Goal: Task Accomplishment & Management: Complete application form

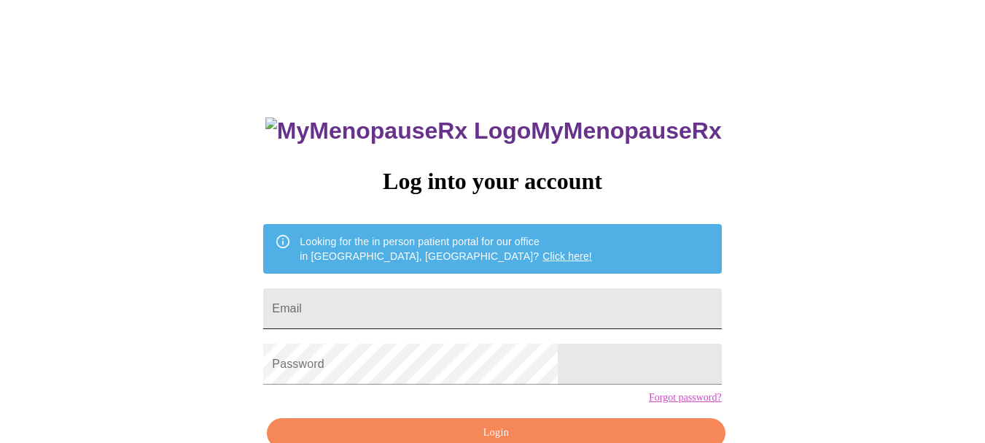
click at [523, 301] on input "Email" at bounding box center [492, 308] width 458 height 41
click at [473, 301] on input "Email" at bounding box center [492, 308] width 458 height 41
type input "[EMAIL_ADDRESS][DOMAIN_NAME]"
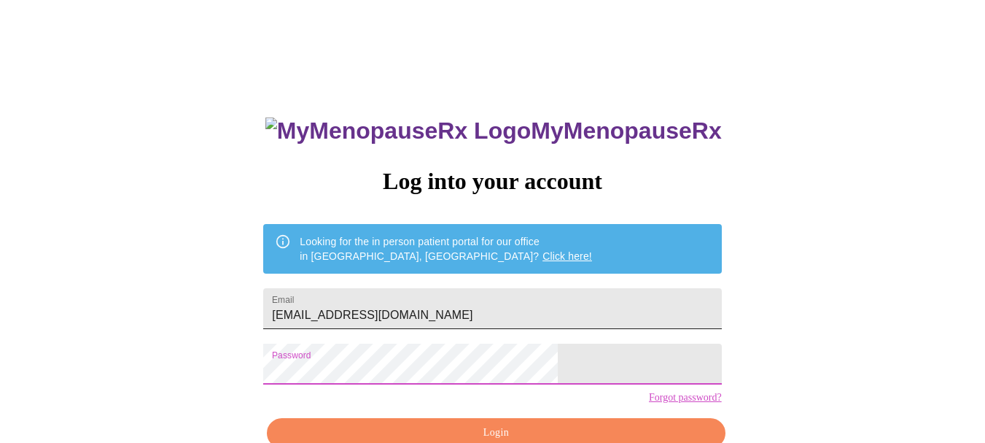
scroll to position [81, 0]
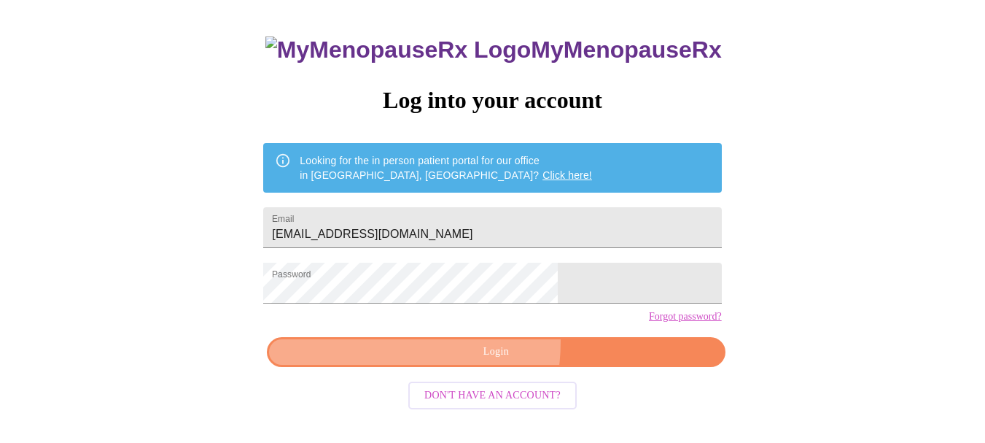
click at [438, 367] on button "Login" at bounding box center [496, 352] width 458 height 30
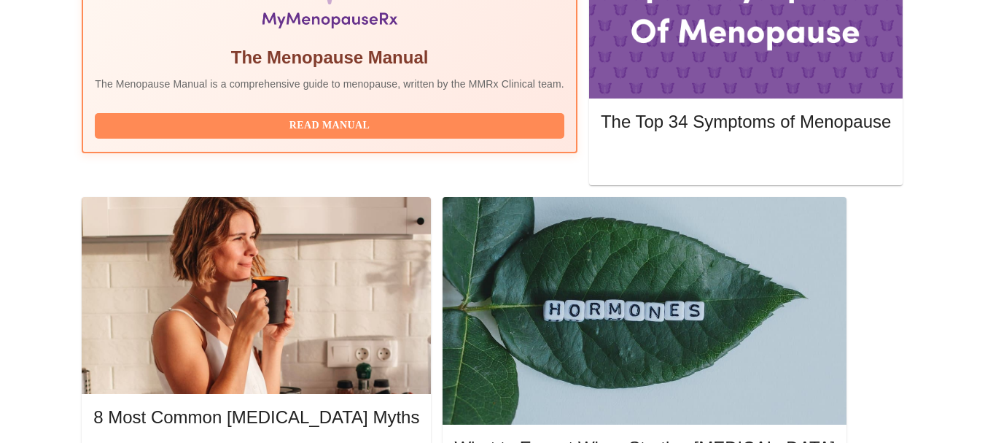
scroll to position [554, 0]
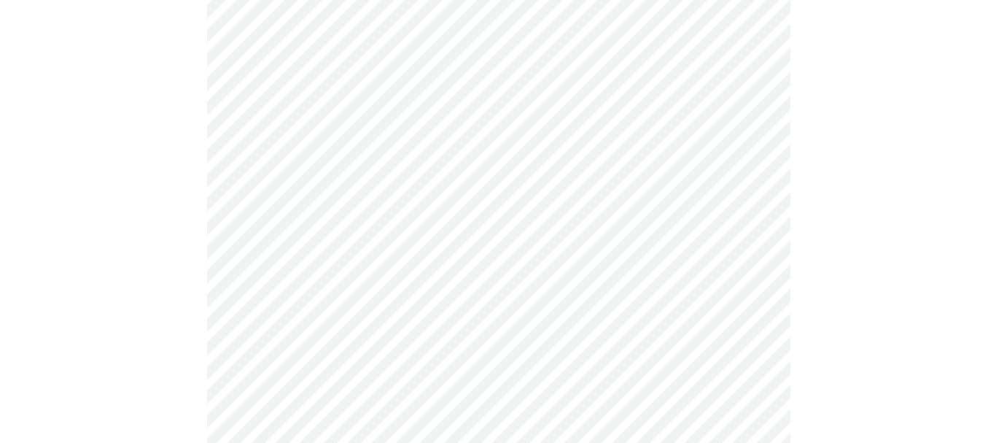
scroll to position [217, 0]
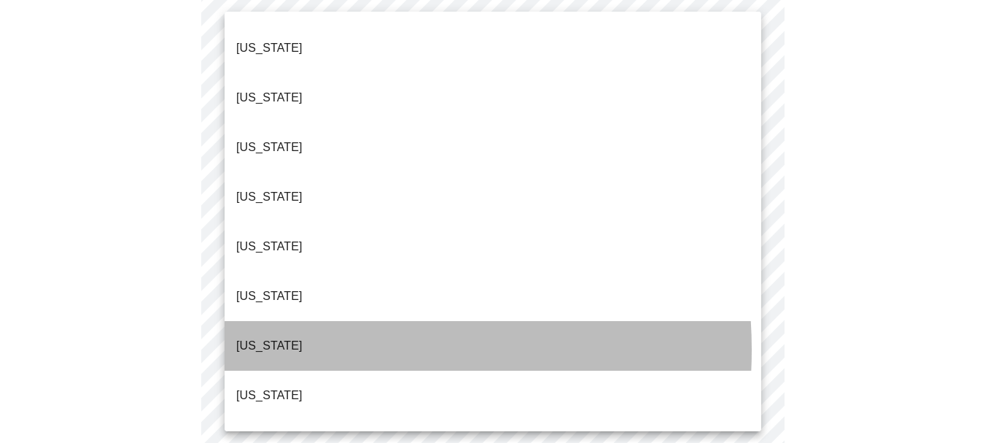
click at [305, 321] on li "[US_STATE]" at bounding box center [493, 346] width 537 height 50
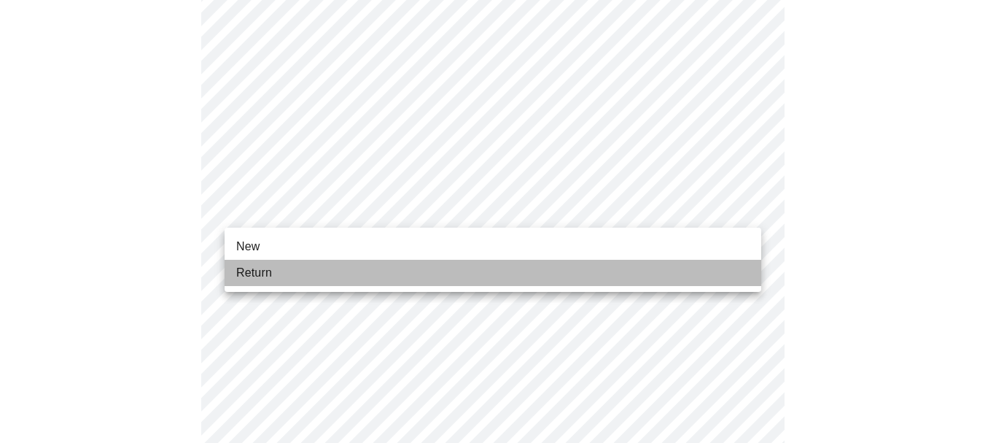
click at [346, 269] on li "Return" at bounding box center [493, 273] width 537 height 26
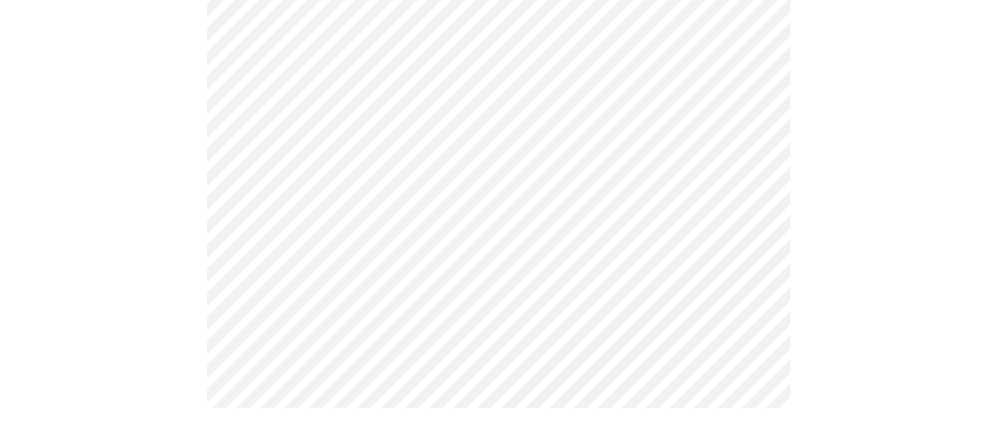
scroll to position [0, 0]
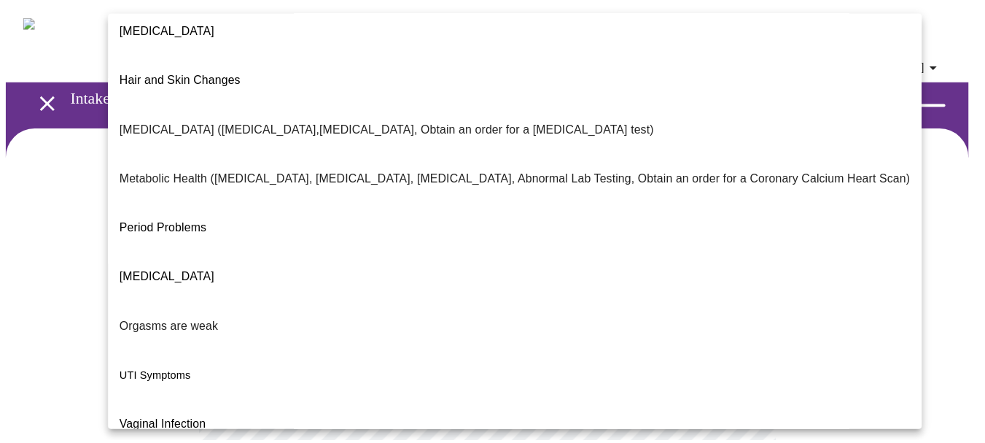
scroll to position [313, 0]
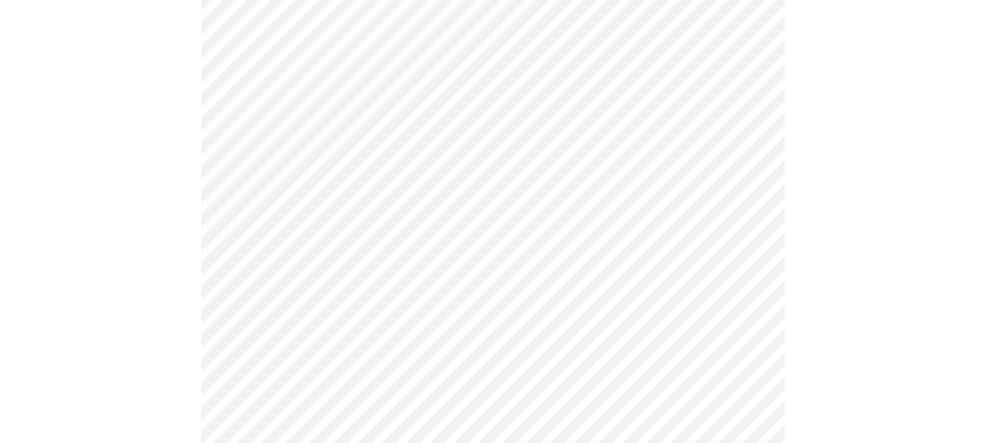
scroll to position [411, 0]
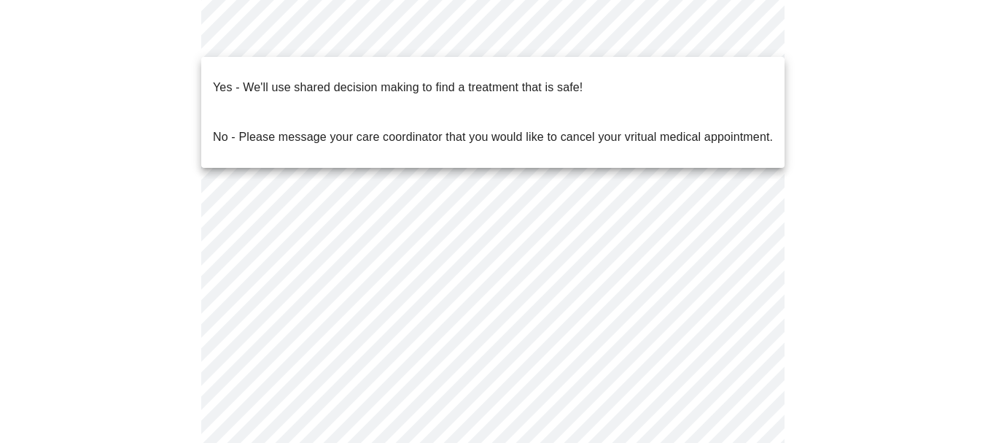
click at [688, 31] on body "MyMenopauseRx Appointments Messaging Labs Uploads Medications Community Refer a…" at bounding box center [498, 39] width 984 height 888
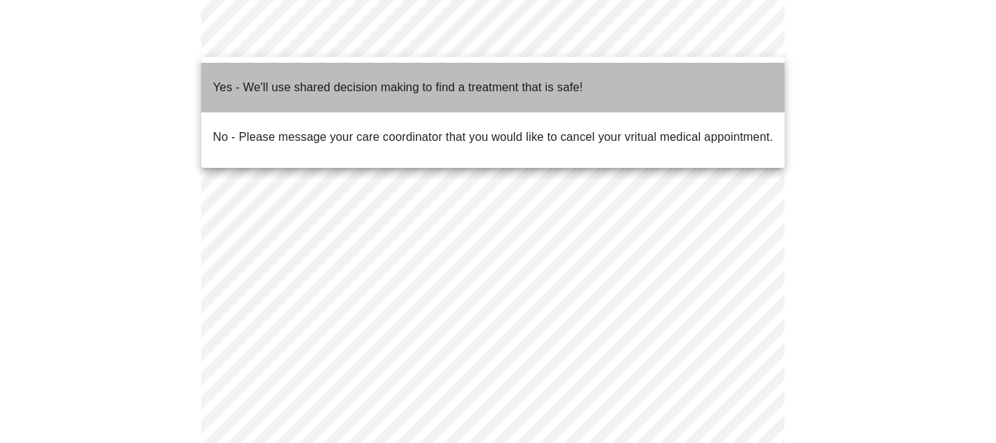
click at [623, 82] on li "Yes - We'll use shared decision making to find a treatment that is safe!" at bounding box center [492, 88] width 583 height 50
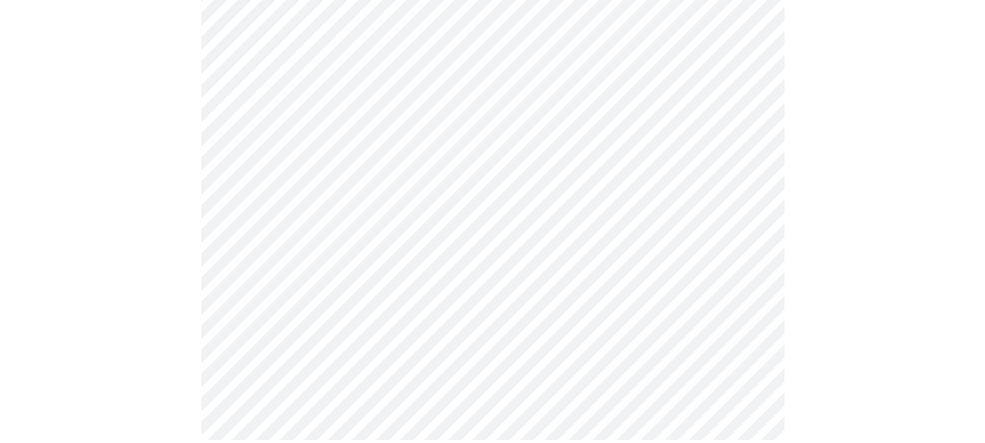
scroll to position [0, 0]
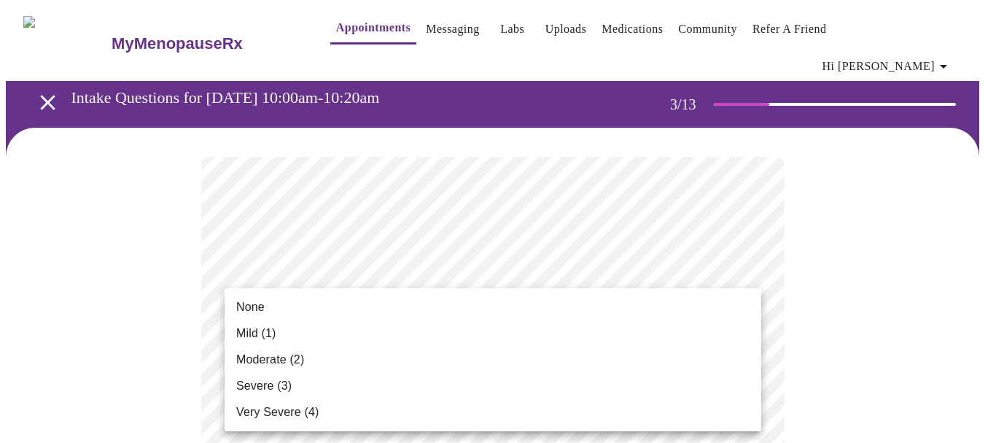
click at [392, 316] on li "None" at bounding box center [493, 307] width 537 height 26
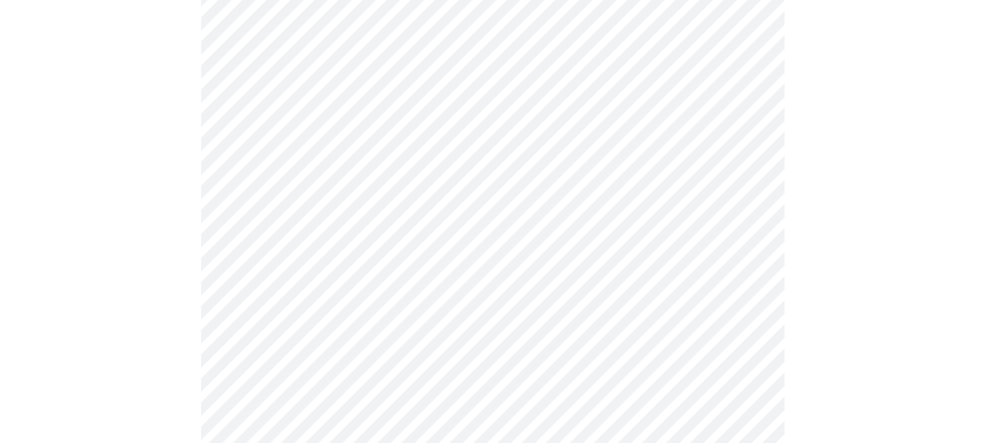
scroll to position [333, 0]
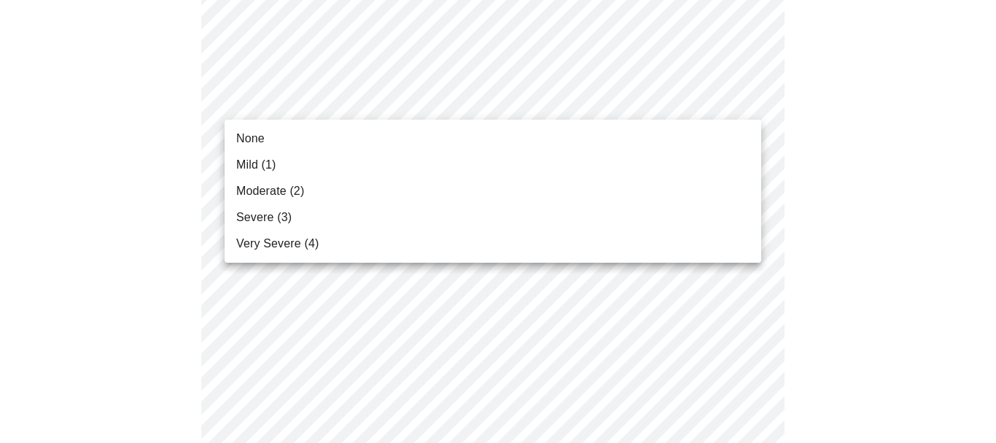
click at [521, 147] on li "None" at bounding box center [493, 138] width 537 height 26
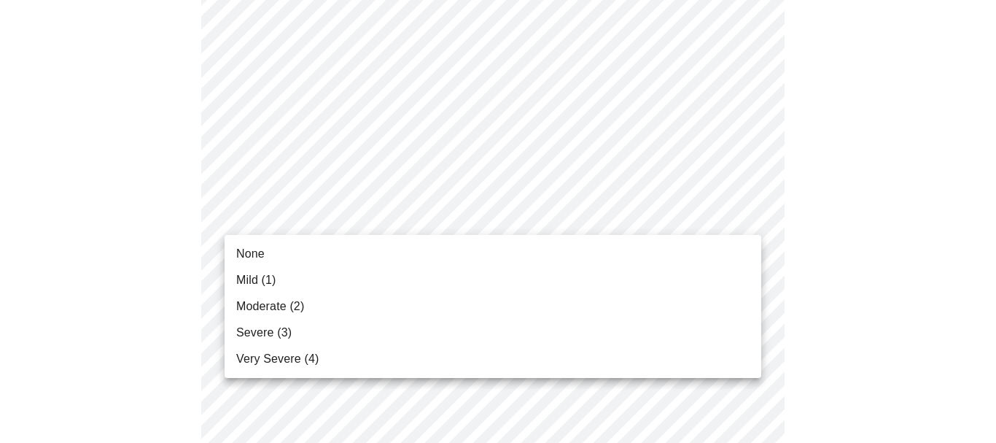
click at [484, 272] on li "Mild (1)" at bounding box center [493, 280] width 537 height 26
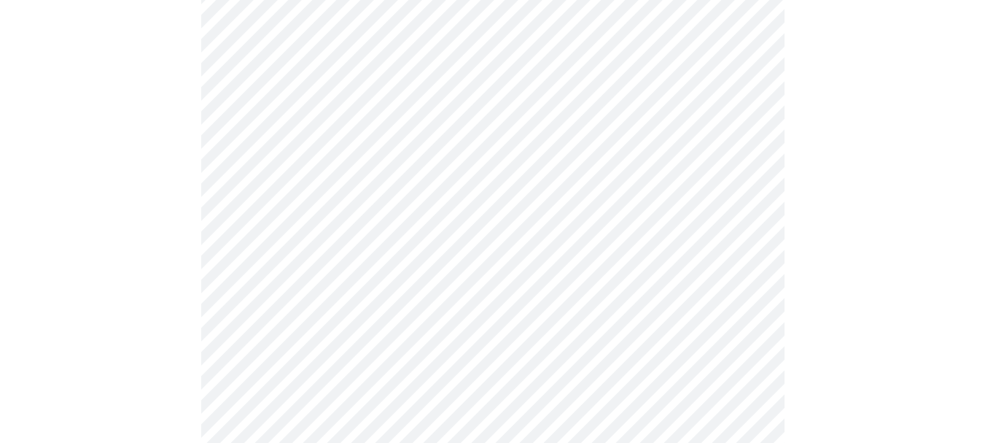
scroll to position [513, 0]
click at [545, 149] on body "MyMenopauseRx Appointments Messaging Labs Uploads Medications Community Refer a…" at bounding box center [493, 442] width 974 height 1899
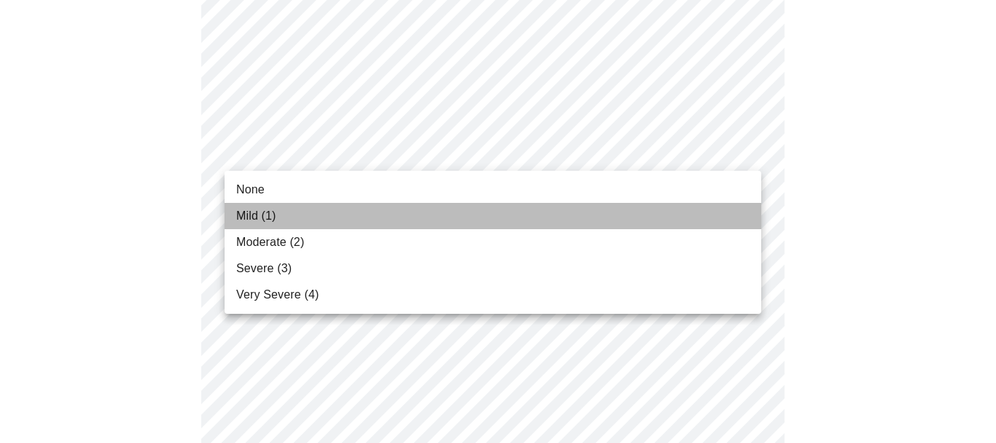
click at [488, 209] on li "Mild (1)" at bounding box center [493, 216] width 537 height 26
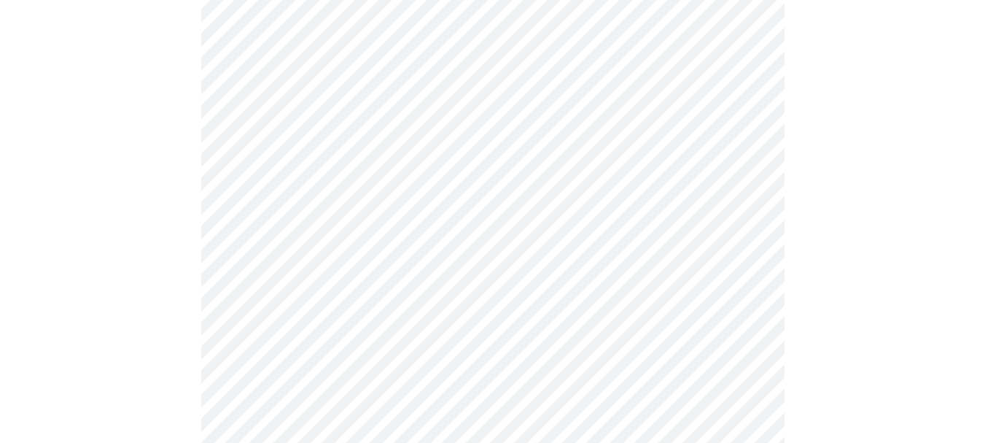
scroll to position [710, 0]
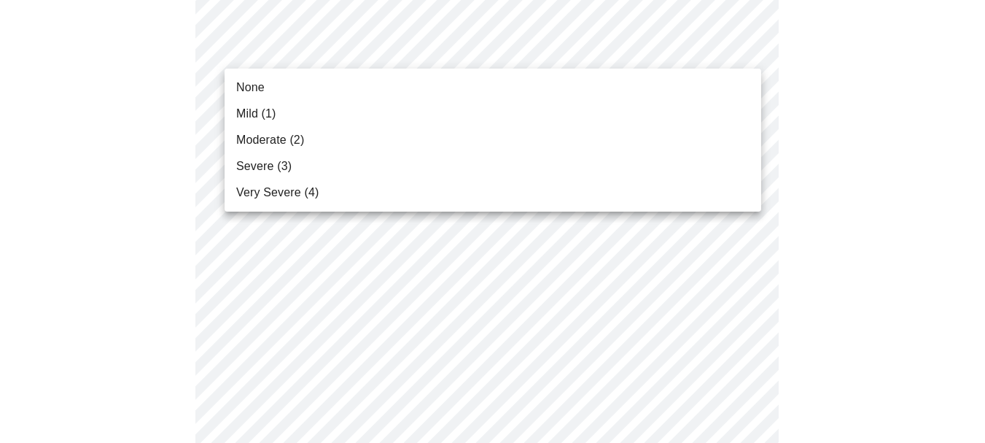
click at [548, 62] on body "MyMenopauseRx Appointments Messaging Labs Uploads Medications Community Refer a…" at bounding box center [493, 235] width 974 height 1878
click at [486, 112] on li "Mild (1)" at bounding box center [493, 114] width 537 height 26
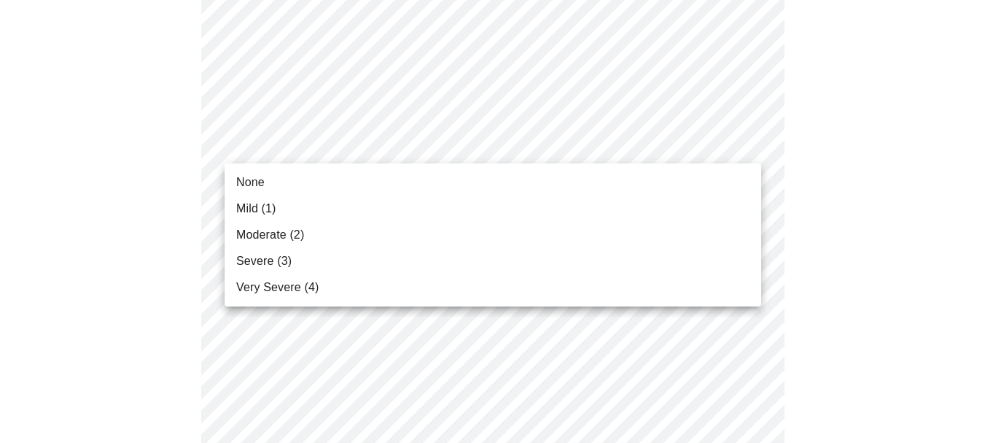
click at [564, 142] on body "MyMenopauseRx Appointments Messaging Labs Uploads Medications Community Refer a…" at bounding box center [498, 225] width 984 height 1858
click at [451, 188] on li "None" at bounding box center [493, 182] width 537 height 26
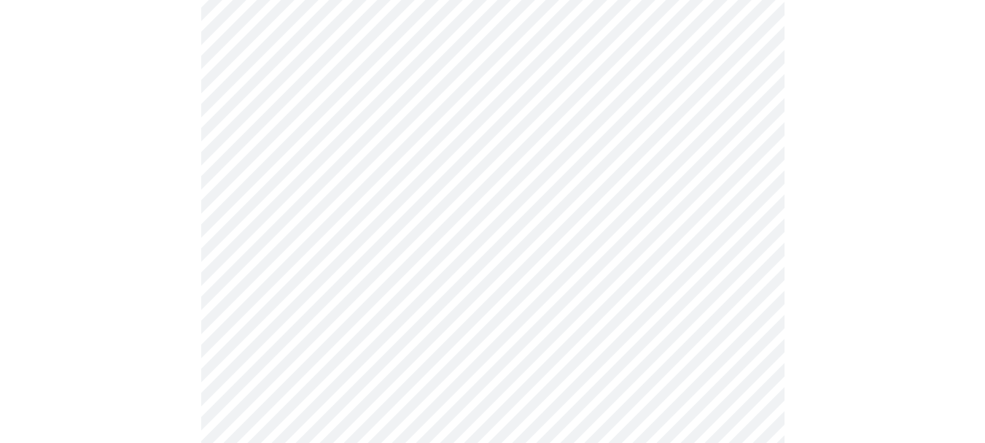
scroll to position [824, 0]
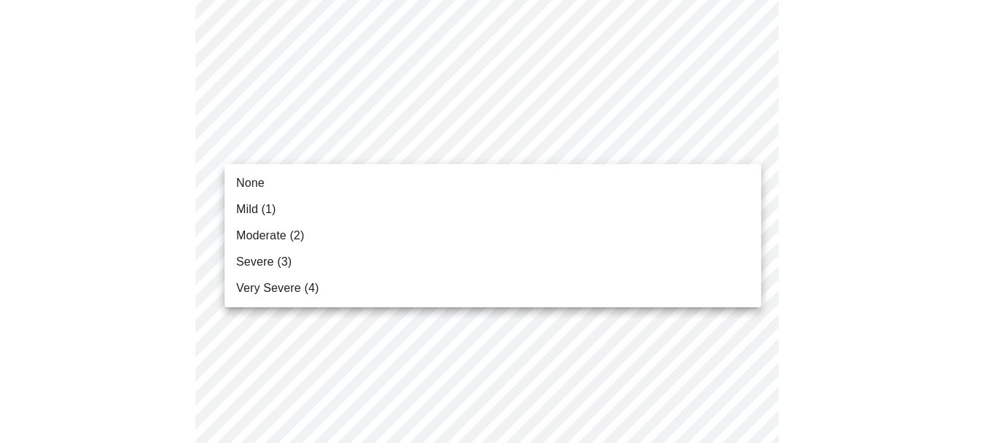
click at [556, 141] on body "MyMenopauseRx Appointments Messaging Labs Uploads Medications Community Refer a…" at bounding box center [493, 101] width 974 height 1838
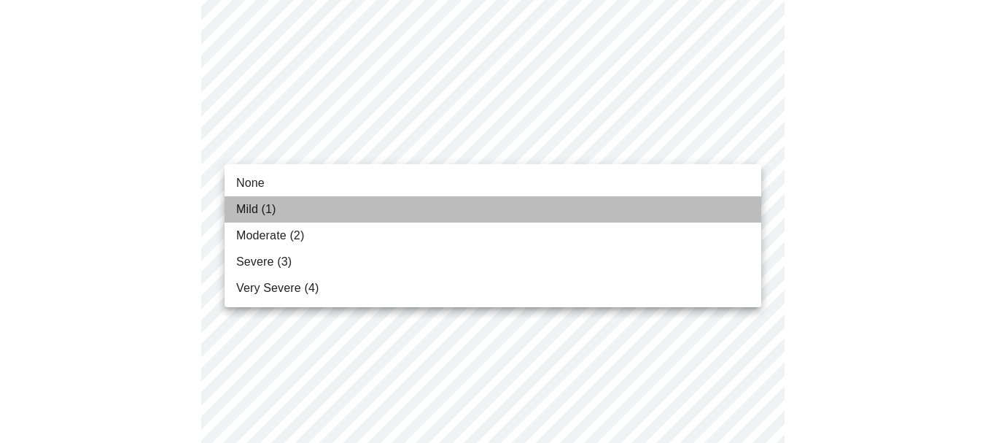
click at [494, 199] on li "Mild (1)" at bounding box center [493, 209] width 537 height 26
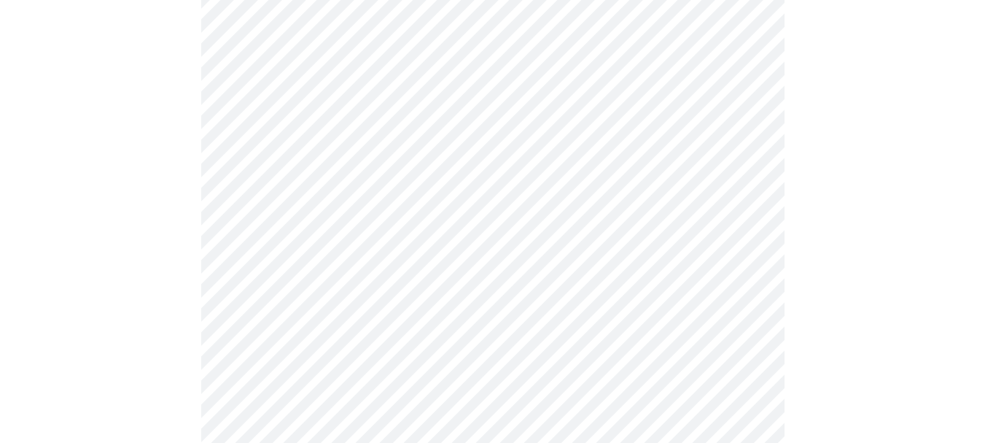
scroll to position [860, 0]
click at [582, 217] on body "MyMenopauseRx Appointments Messaging Labs Uploads Medications Community Refer a…" at bounding box center [498, 53] width 984 height 1817
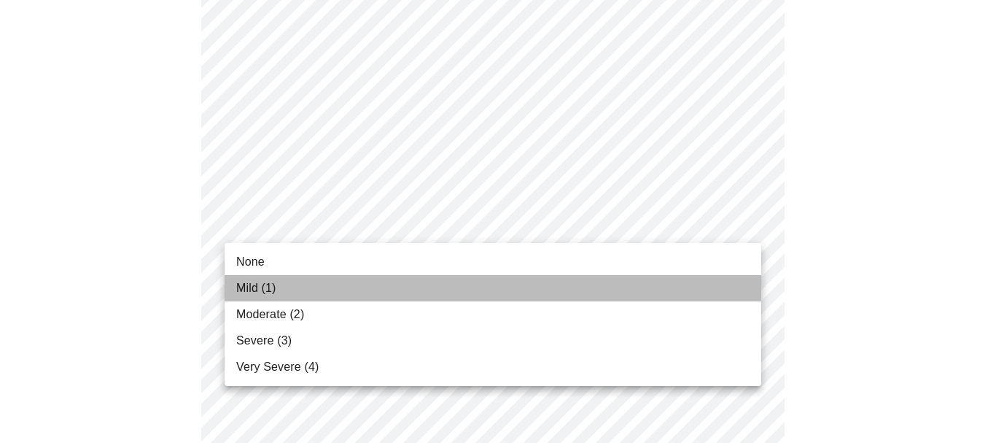
click at [540, 275] on li "Mild (1)" at bounding box center [493, 288] width 537 height 26
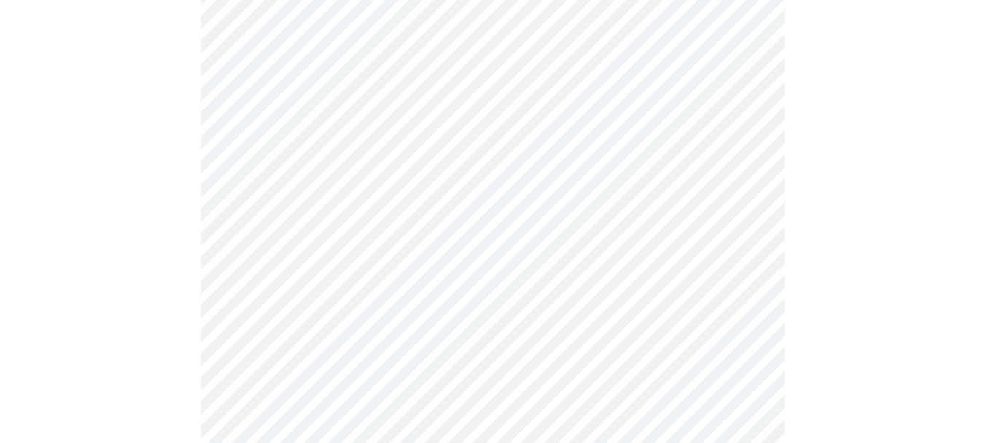
scroll to position [1077, 0]
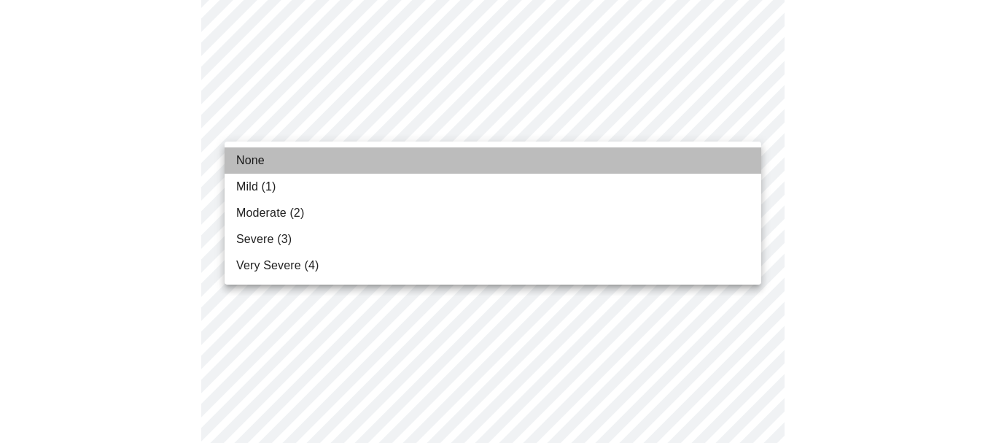
click at [420, 171] on li "None" at bounding box center [493, 160] width 537 height 26
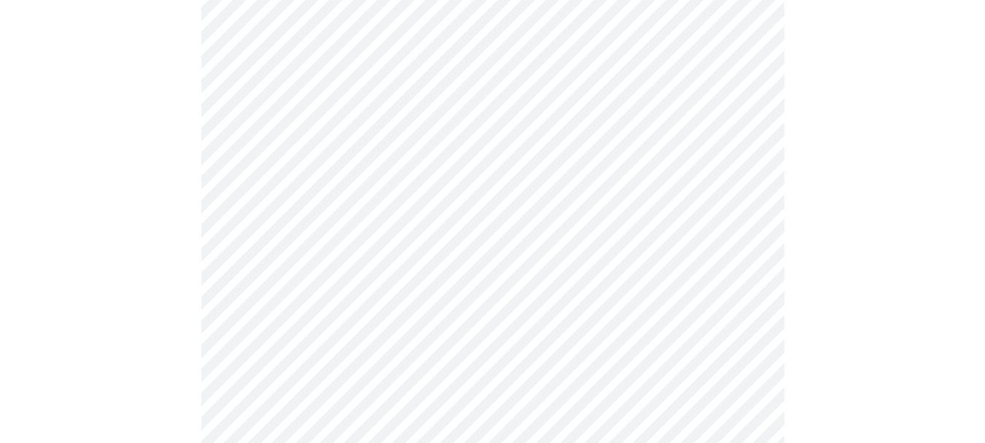
scroll to position [1181, 0]
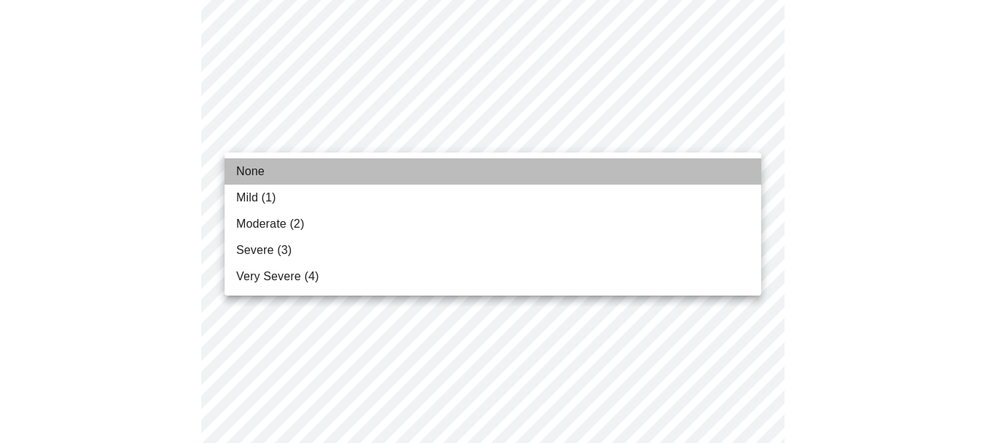
click at [368, 168] on li "None" at bounding box center [493, 171] width 537 height 26
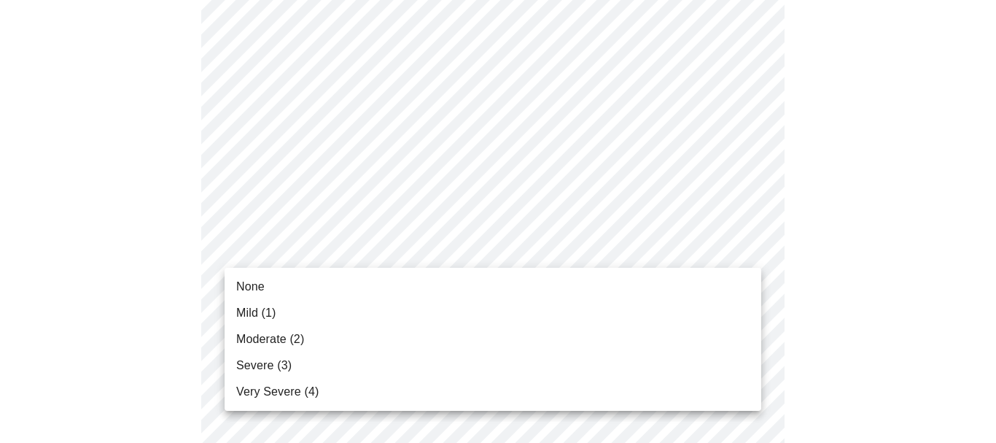
click at [290, 303] on li "Mild (1)" at bounding box center [493, 313] width 537 height 26
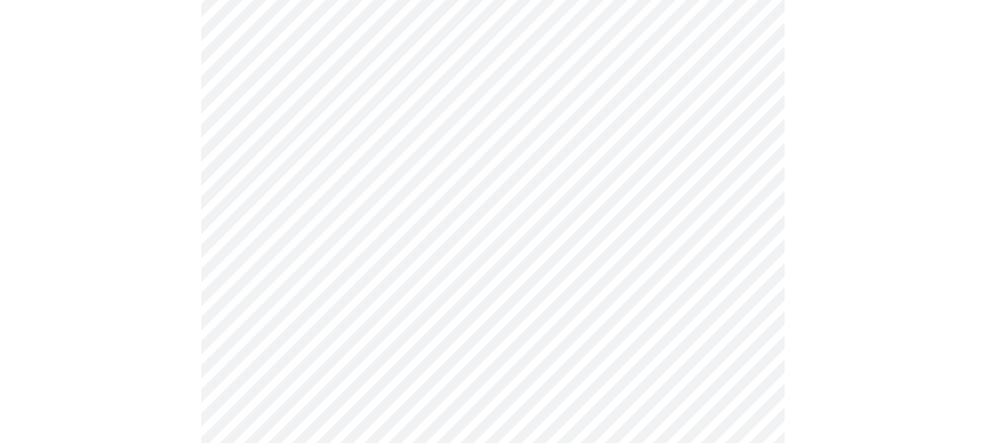
scroll to position [241, 0]
click at [235, 205] on body "MyMenopauseRx Appointments Messaging Labs Uploads Medications Community Refer a…" at bounding box center [498, 36] width 984 height 1460
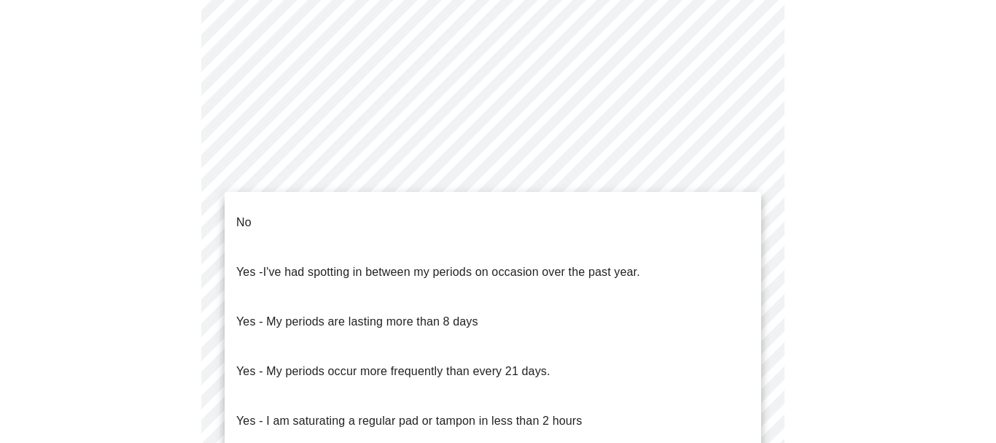
click at [250, 216] on p "No" at bounding box center [243, 223] width 15 height 18
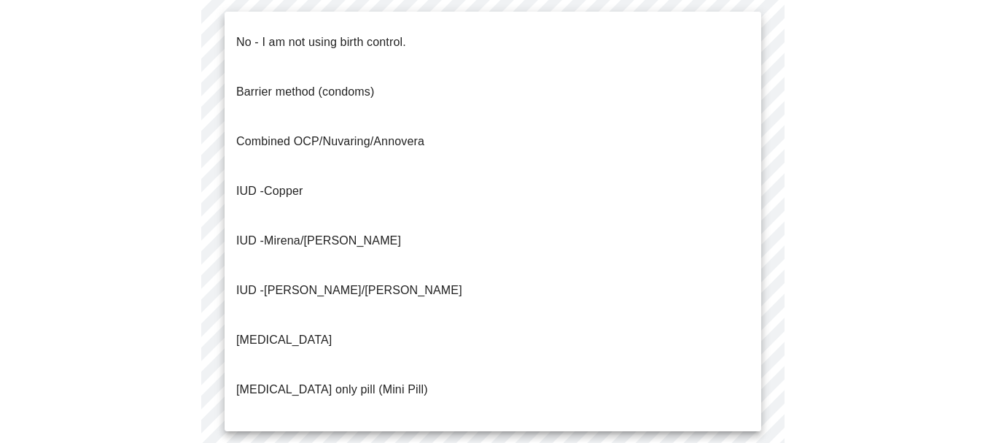
click at [258, 284] on body "MyMenopauseRx Appointments Messaging Labs Uploads Medications Community Refer a…" at bounding box center [498, 31] width 984 height 1451
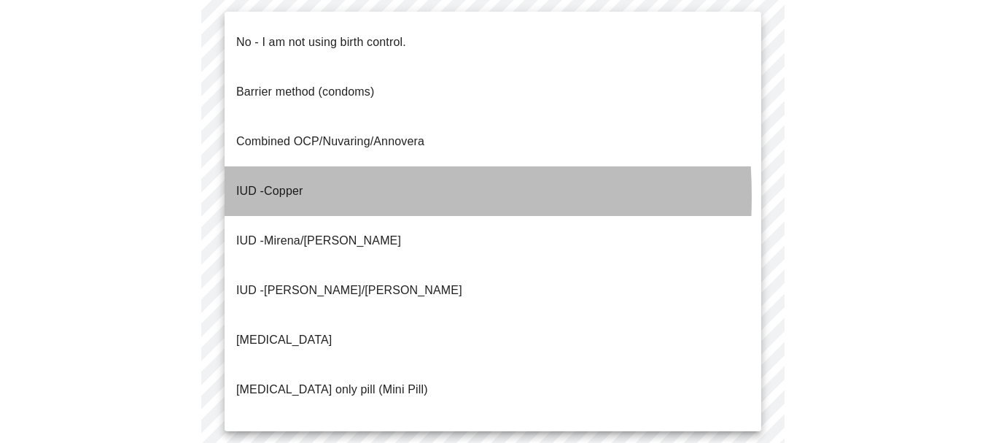
click at [258, 171] on span "IUD - Copper" at bounding box center [269, 191] width 66 height 41
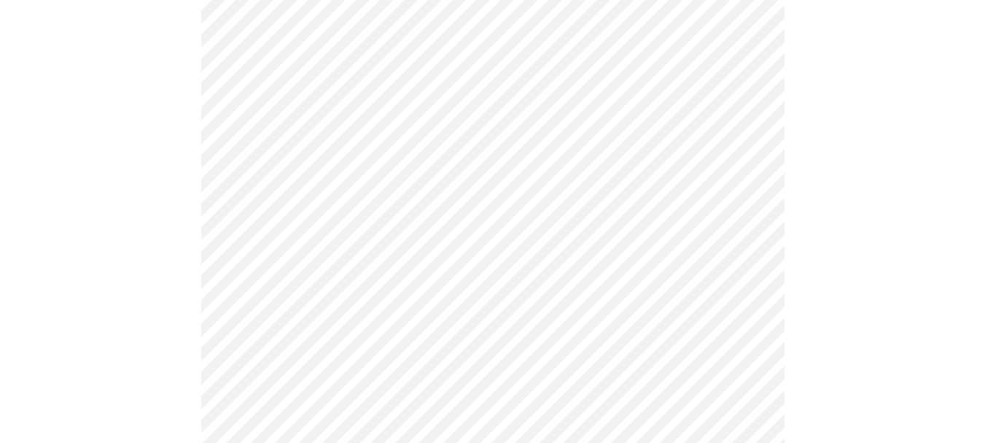
click at [187, 231] on div at bounding box center [493, 88] width 974 height 1321
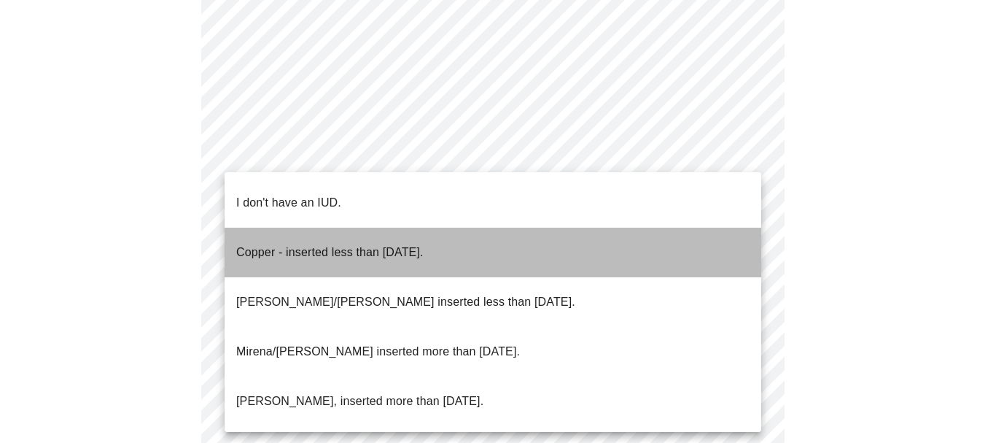
click at [281, 228] on li "Copper - inserted less than [DATE]." at bounding box center [493, 253] width 537 height 50
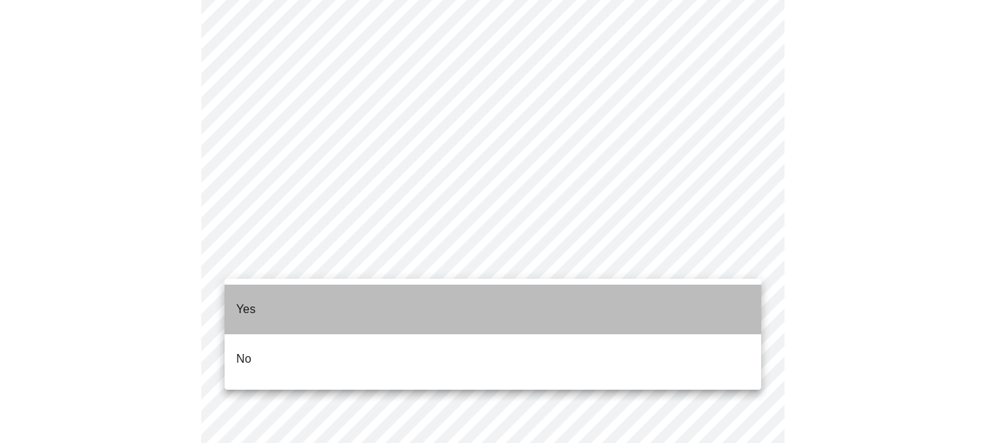
click at [308, 300] on li "Yes" at bounding box center [493, 309] width 537 height 50
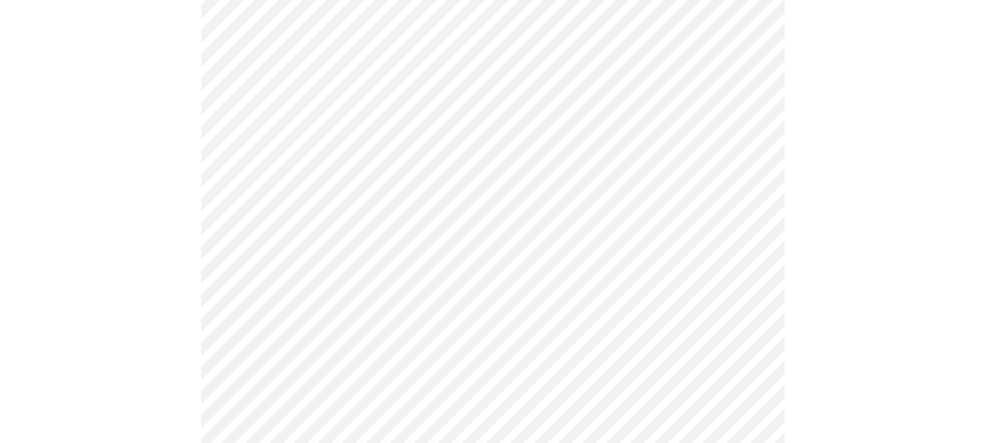
scroll to position [421, 0]
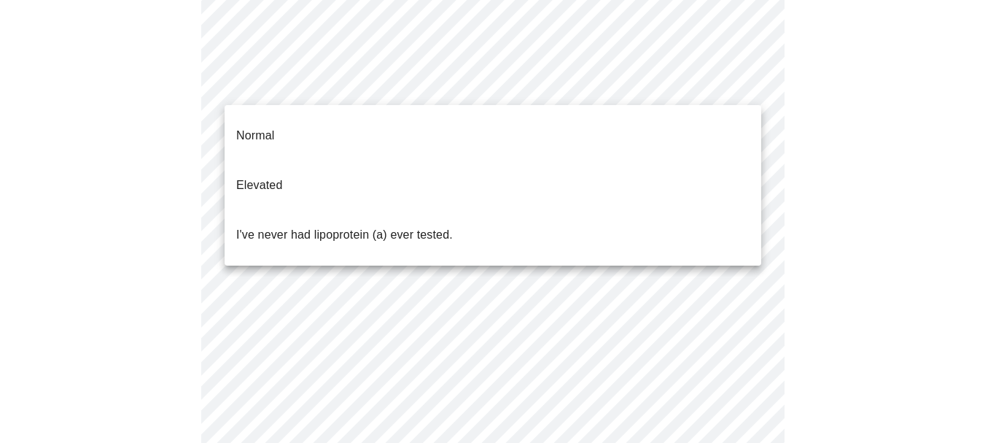
click at [341, 91] on body "MyMenopauseRx Appointments Messaging Labs Uploads Medications Community Refer a…" at bounding box center [498, 134] width 984 height 1098
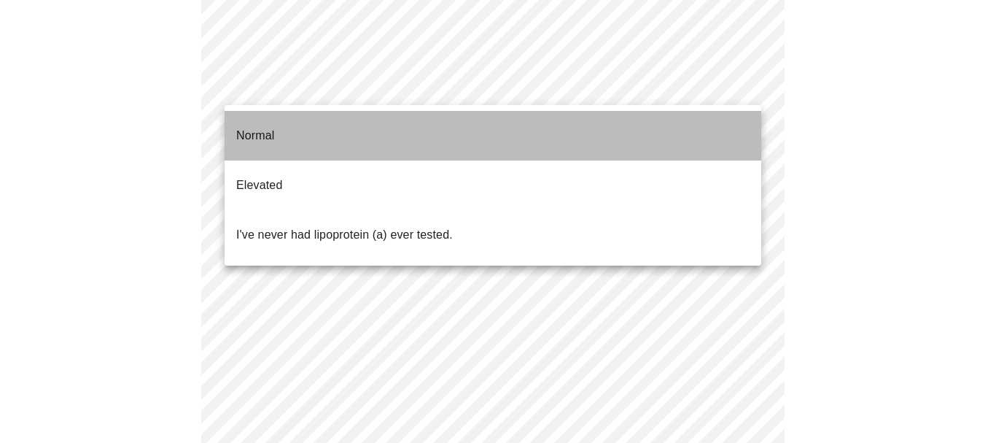
click at [342, 117] on li "Normal" at bounding box center [493, 136] width 537 height 50
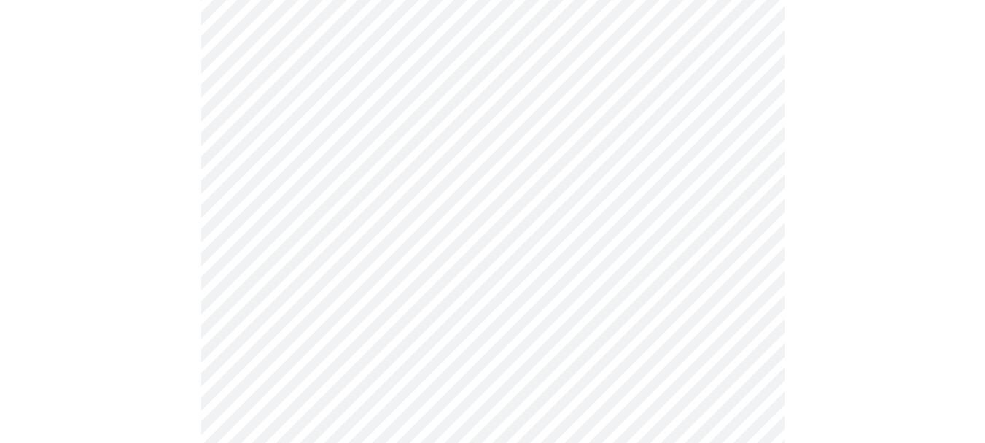
scroll to position [579, 0]
click at [195, 61] on div at bounding box center [493, 33] width 974 height 968
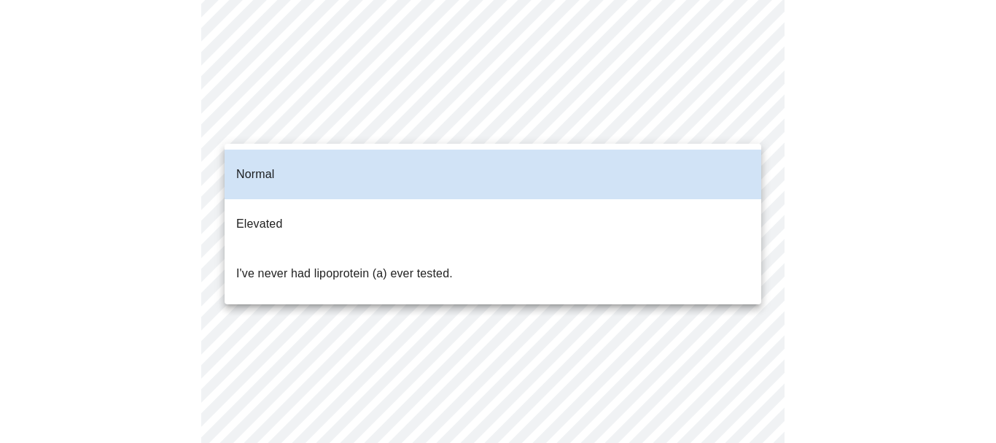
click at [486, 102] on body "MyMenopauseRx Appointments Messaging Labs Uploads Medications Community Refer a…" at bounding box center [498, 157] width 984 height 1090
click at [392, 265] on p "I've never had lipoprotein (a) ever tested." at bounding box center [344, 274] width 217 height 18
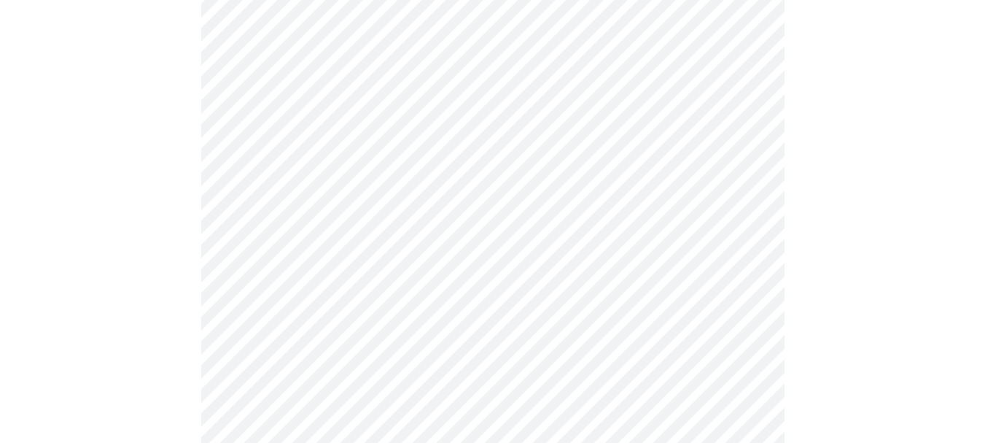
click at [141, 219] on div at bounding box center [493, 218] width 974 height 968
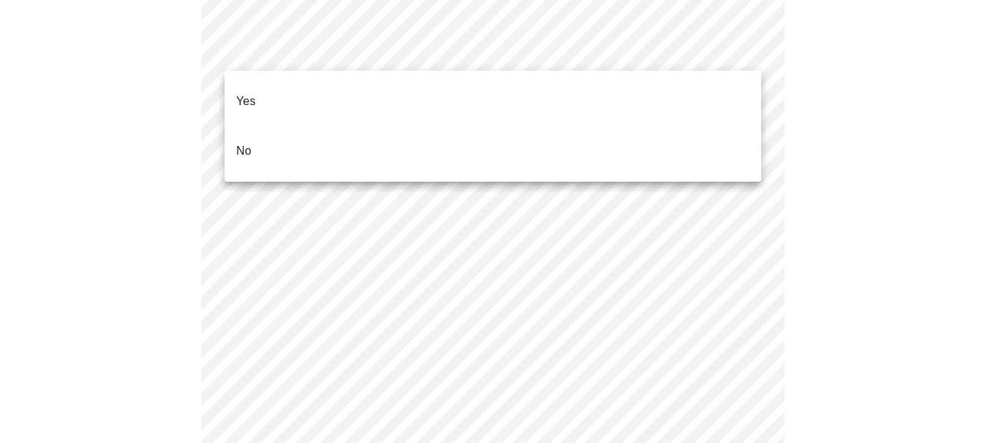
click at [534, 126] on li "No" at bounding box center [493, 151] width 537 height 50
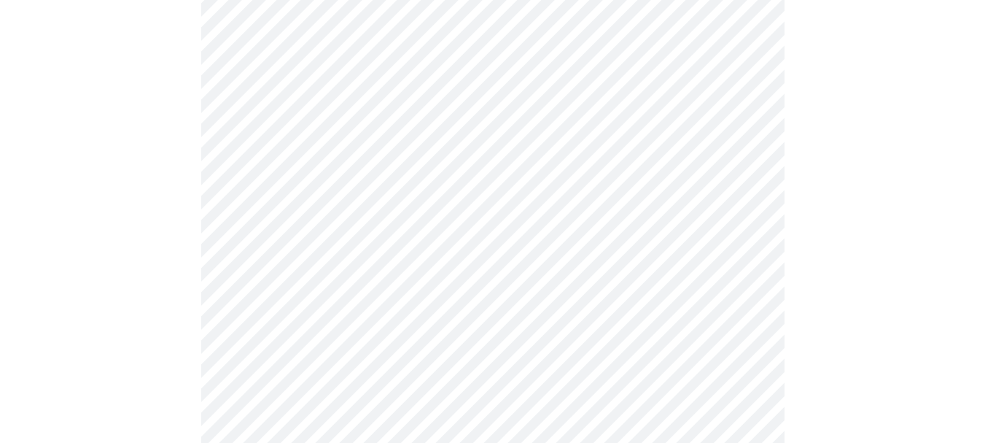
scroll to position [241, 0]
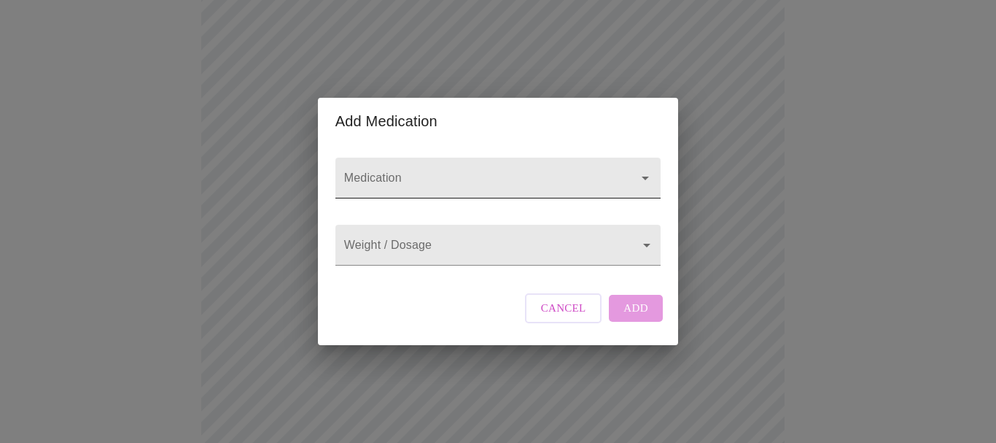
click at [389, 158] on div at bounding box center [497, 178] width 325 height 41
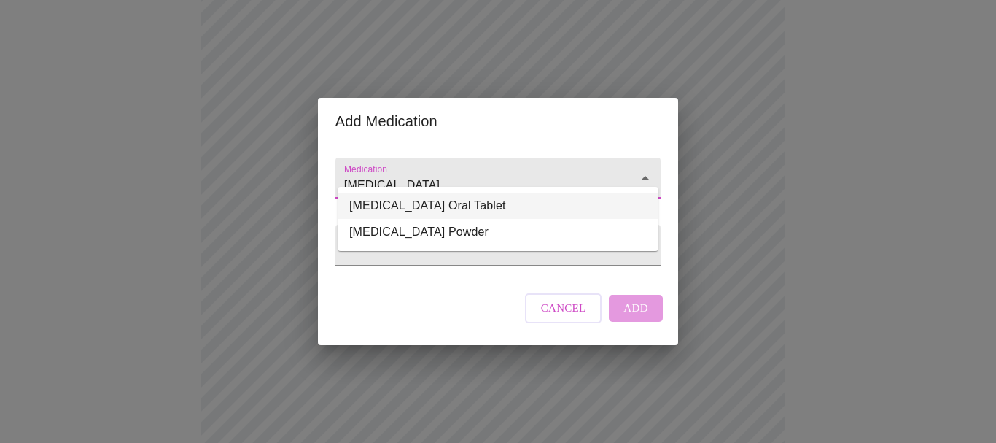
click at [403, 197] on li "[MEDICAL_DATA] Oral Tablet" at bounding box center [498, 206] width 321 height 26
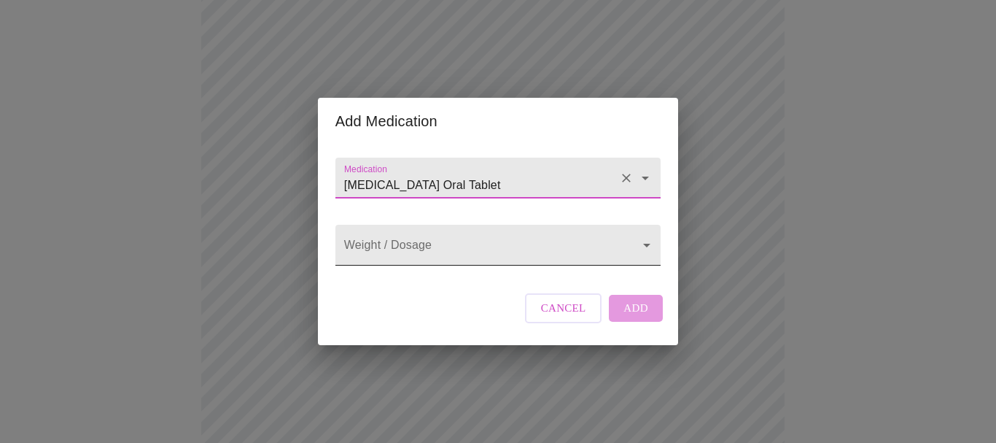
type input "[MEDICAL_DATA] Oral Tablet"
click at [416, 238] on body "MyMenopauseRx Appointments Messaging Labs Uploads Medications Community Refer a…" at bounding box center [498, 418] width 984 height 1307
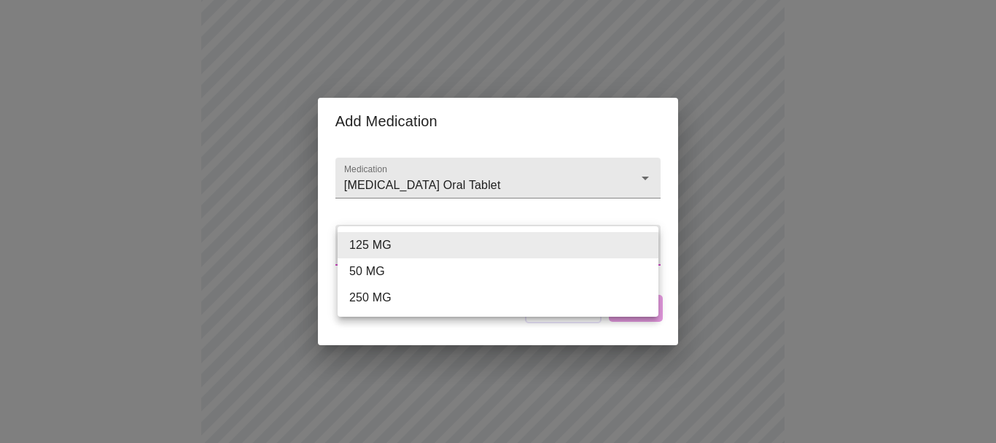
click at [407, 268] on li "50 MG" at bounding box center [498, 271] width 321 height 26
type input "50 MG"
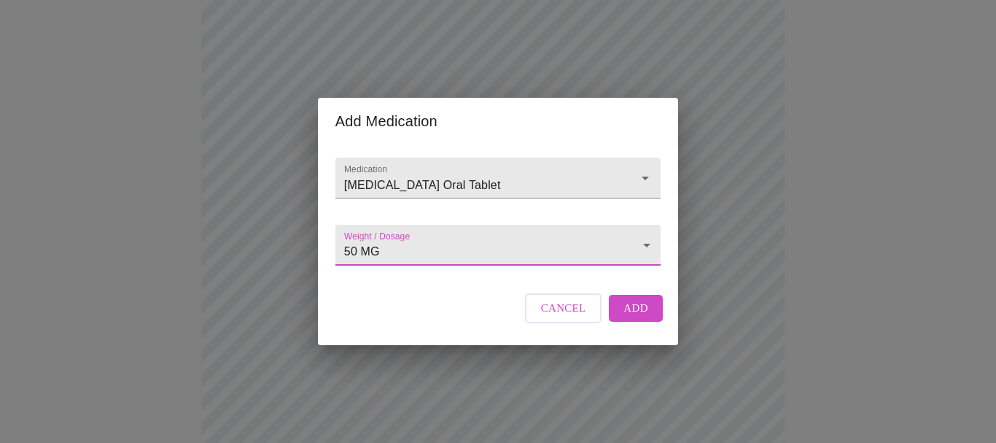
click at [623, 317] on span "Add" at bounding box center [635, 307] width 25 height 19
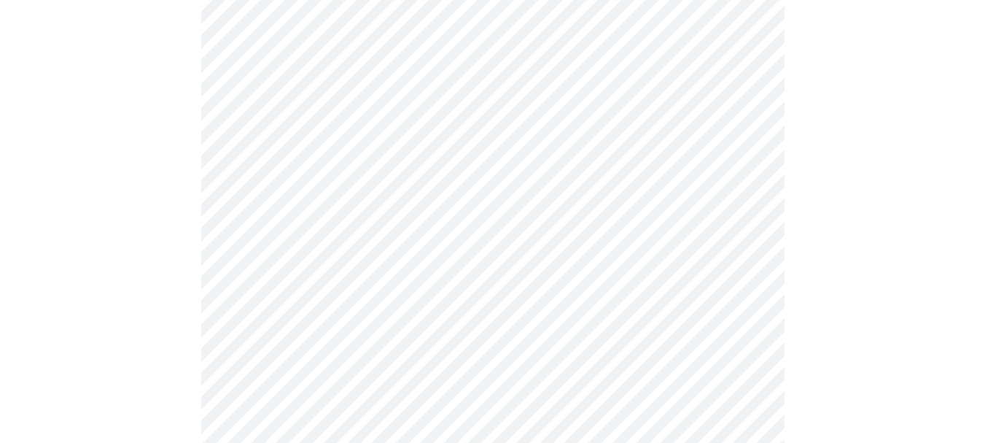
scroll to position [898, 0]
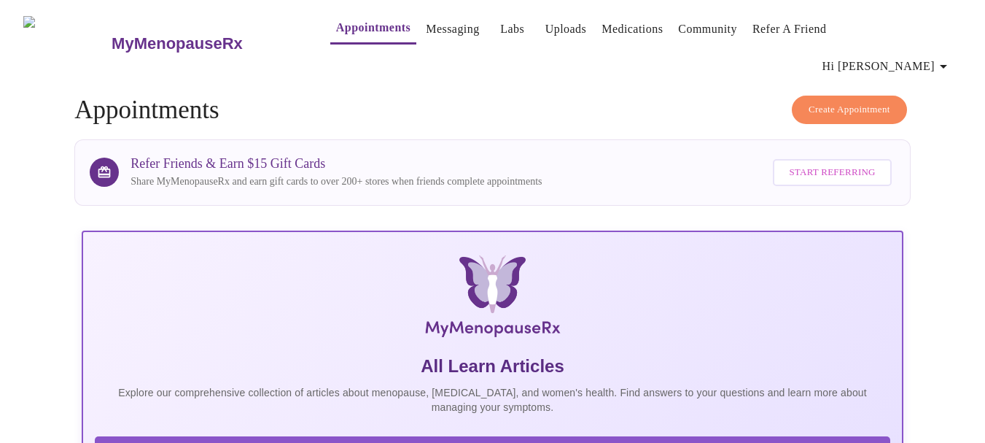
scroll to position [15, 0]
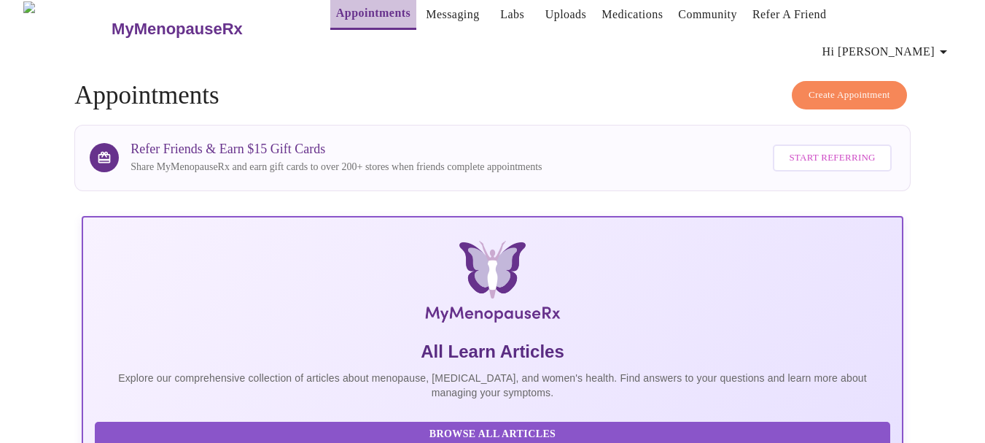
click at [338, 12] on link "Appointments" at bounding box center [373, 13] width 74 height 20
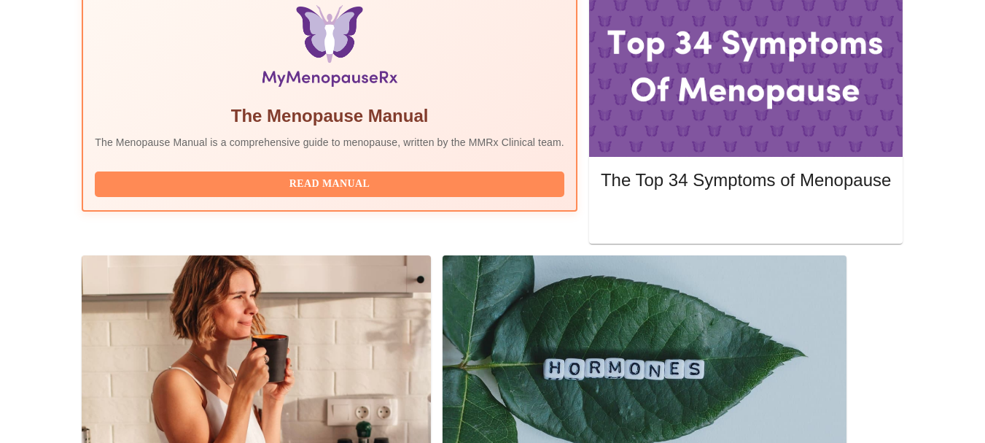
scroll to position [508, 0]
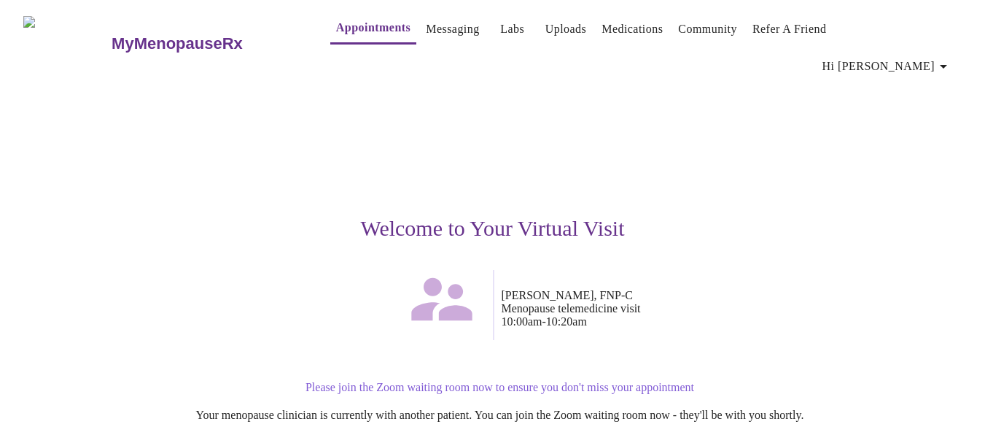
scroll to position [166, 0]
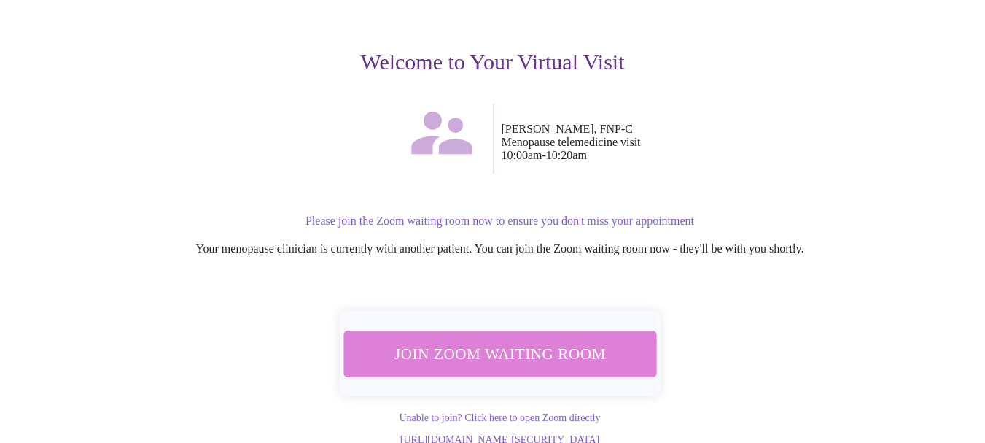
click at [500, 340] on span "Join Zoom Waiting Room" at bounding box center [499, 353] width 274 height 27
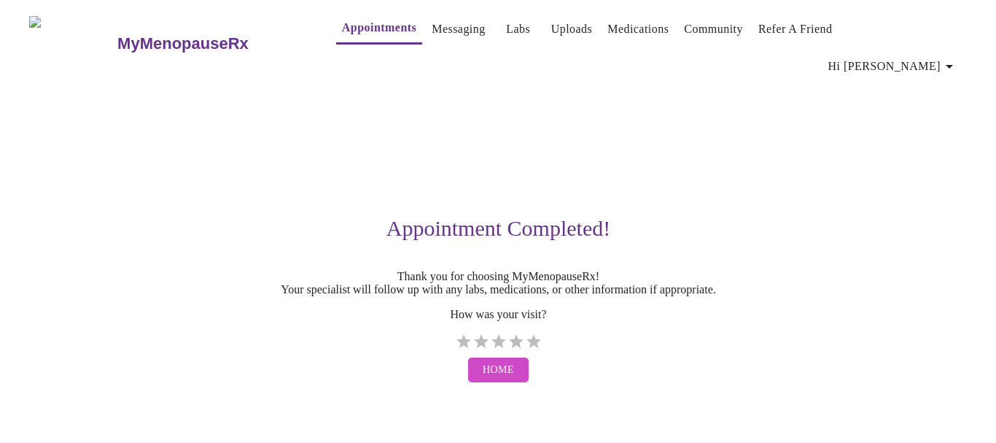
scroll to position [0, 0]
